Goal: Use online tool/utility

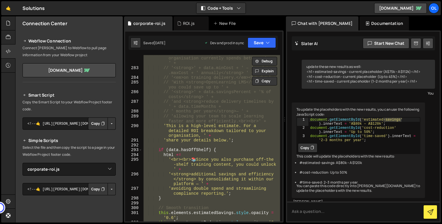
select select "46115"
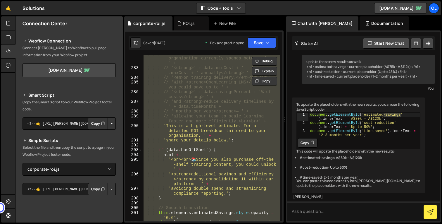
click at [238, 104] on div "// ' 💡 <em>Based on your inputs, your organisation currently spends between</em…" at bounding box center [211, 138] width 138 height 166
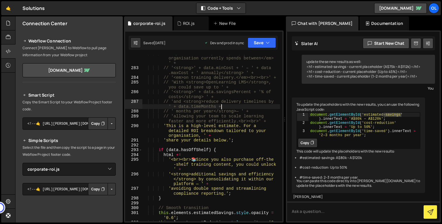
click at [238, 108] on div "// ' 💡 <em>Based on your inputs, your organisation currently spends between</em…" at bounding box center [211, 146] width 138 height 190
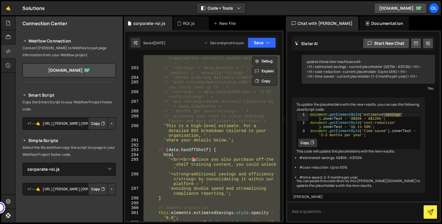
paste textarea
type textarea "})();"
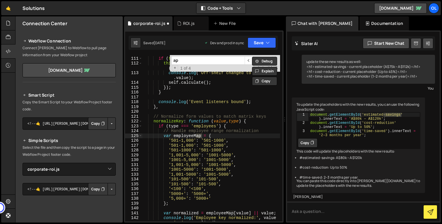
scroll to position [679, 0]
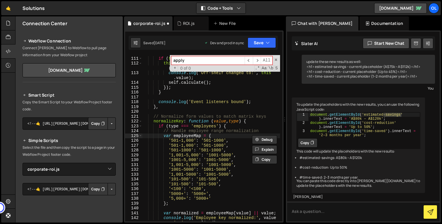
type input "applyC"
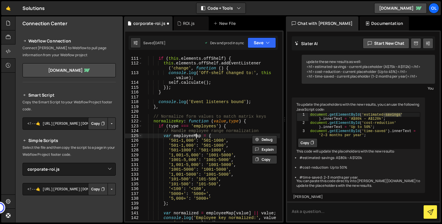
click at [224, 127] on div "if ( this . elements . offShelf ) { this . elements . offShelf . addEventListen…" at bounding box center [211, 141] width 138 height 181
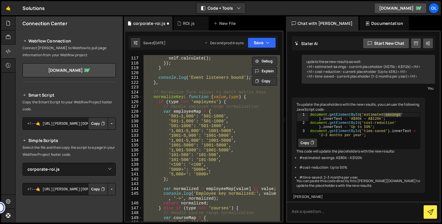
scroll to position [733, 0]
click at [216, 101] on div "console . log ( 'Off-shelf changed to:' , this . value ) ; self . calculate ( )…" at bounding box center [211, 138] width 138 height 166
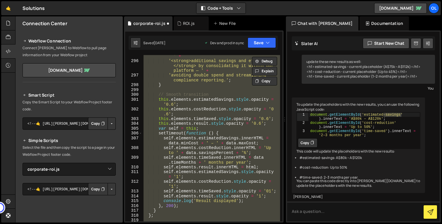
click at [216, 101] on div "'<br><br> 📚 Since you also purchase off-the -shelf training content, you could …" at bounding box center [211, 138] width 138 height 166
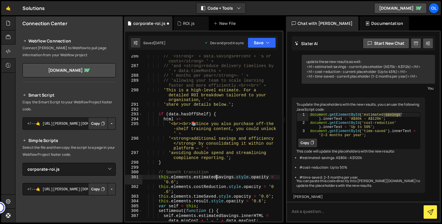
scroll to position [1719, 0]
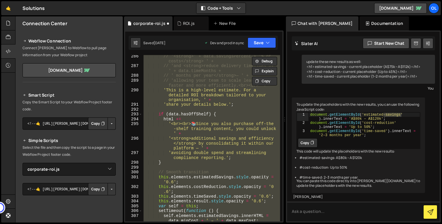
click at [224, 133] on div "// '<strong>' + data.savingsPercent + '% of costs</strong> ' + // 'and <strong>…" at bounding box center [211, 138] width 138 height 166
paste textarea
type textarea "})();"
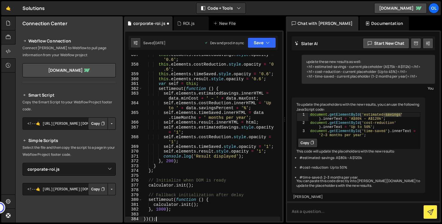
scroll to position [0, 0]
